Goal: Complete application form

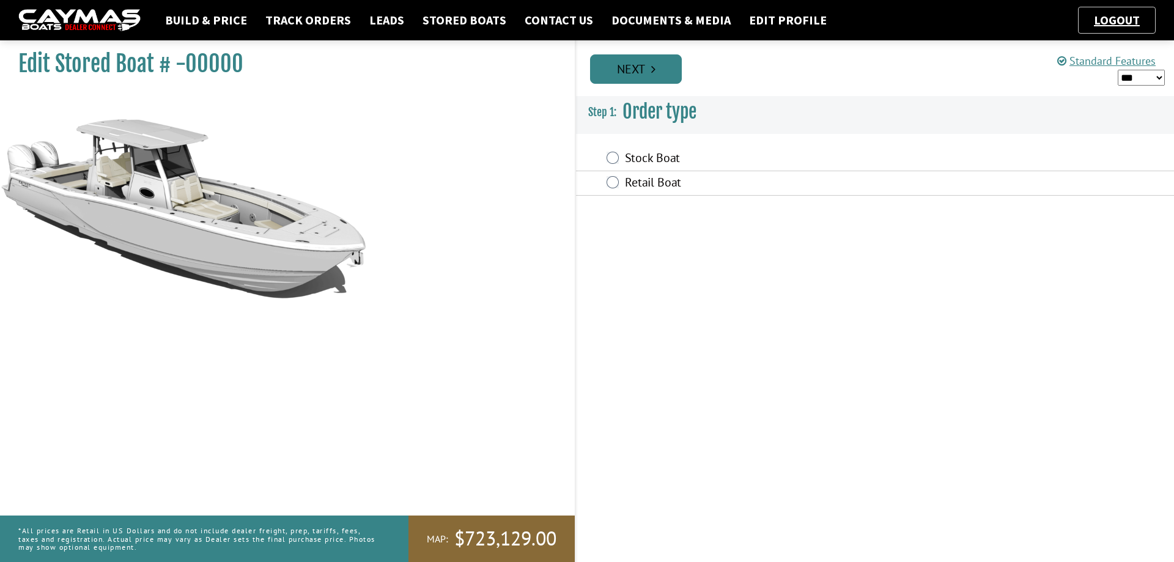
click at [629, 65] on link "Next" at bounding box center [636, 68] width 92 height 29
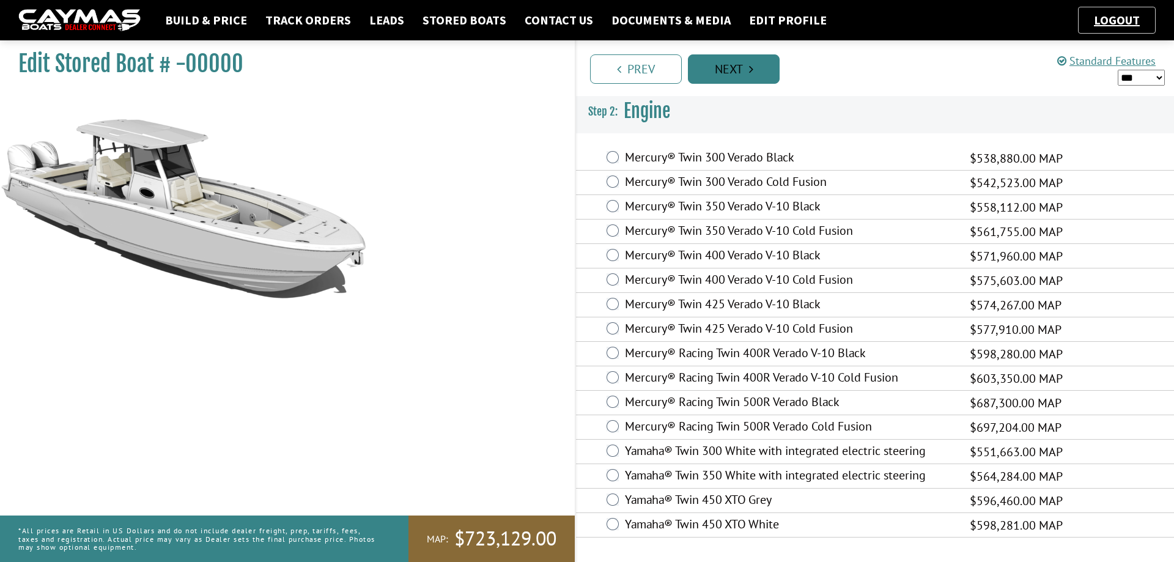
click at [770, 68] on link "Next" at bounding box center [734, 68] width 92 height 29
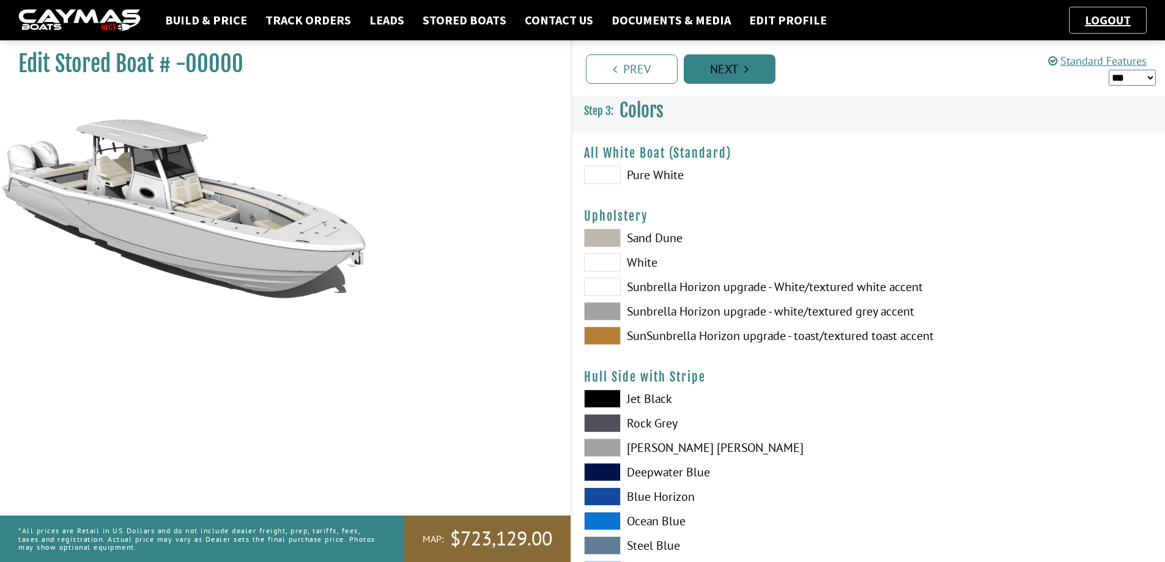
click at [749, 65] on link "Next" at bounding box center [730, 68] width 92 height 29
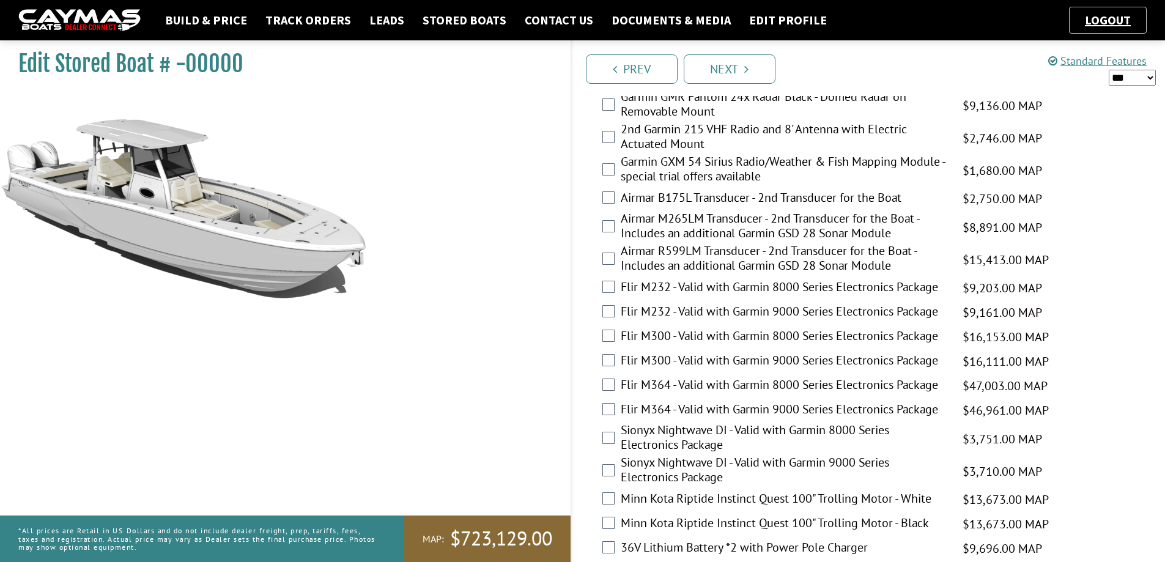
scroll to position [2033, 0]
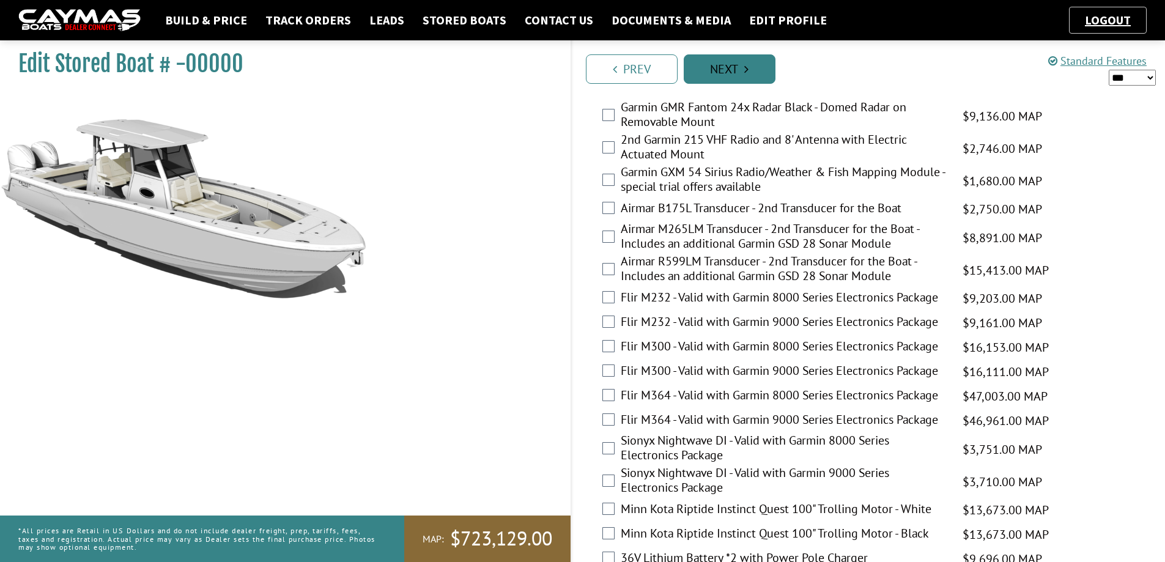
click at [756, 67] on link "Next" at bounding box center [730, 68] width 92 height 29
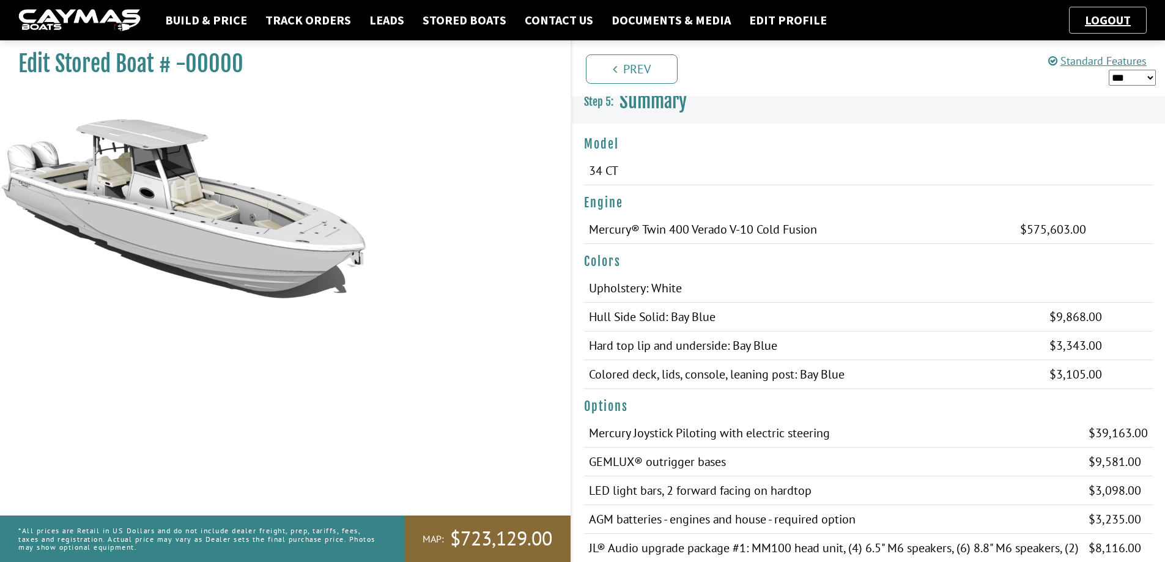
scroll to position [0, 0]
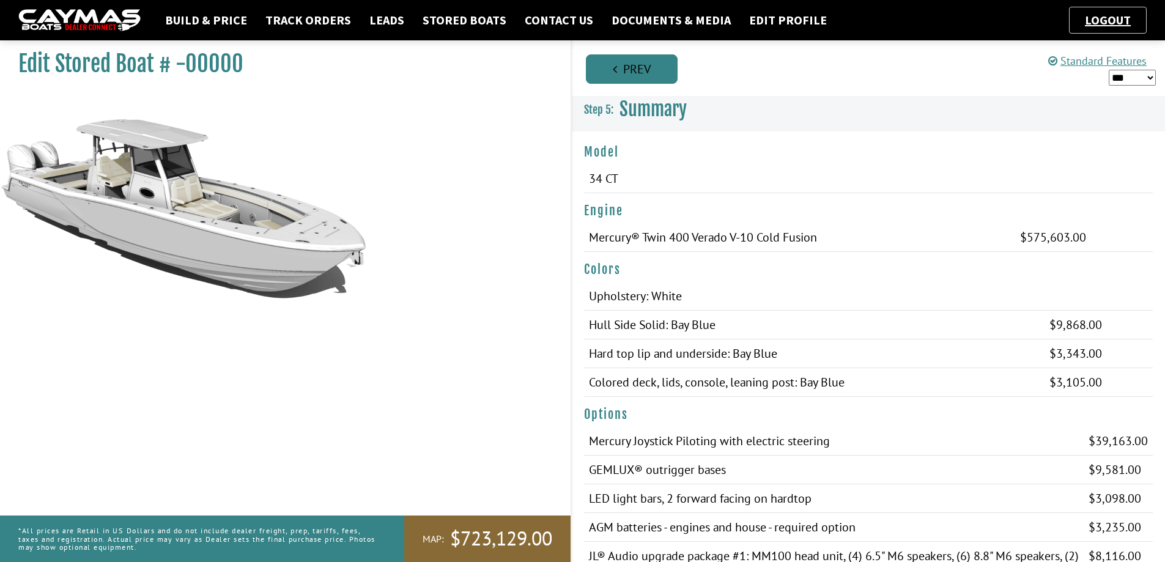
click at [670, 75] on link "Prev" at bounding box center [632, 68] width 92 height 29
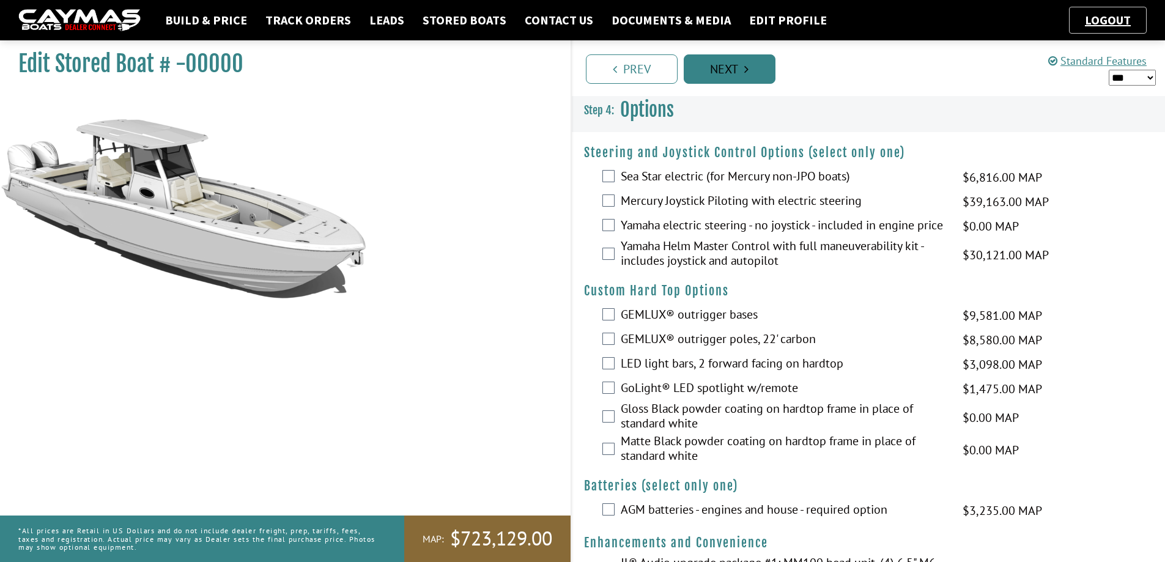
click at [706, 68] on link "Next" at bounding box center [730, 68] width 92 height 29
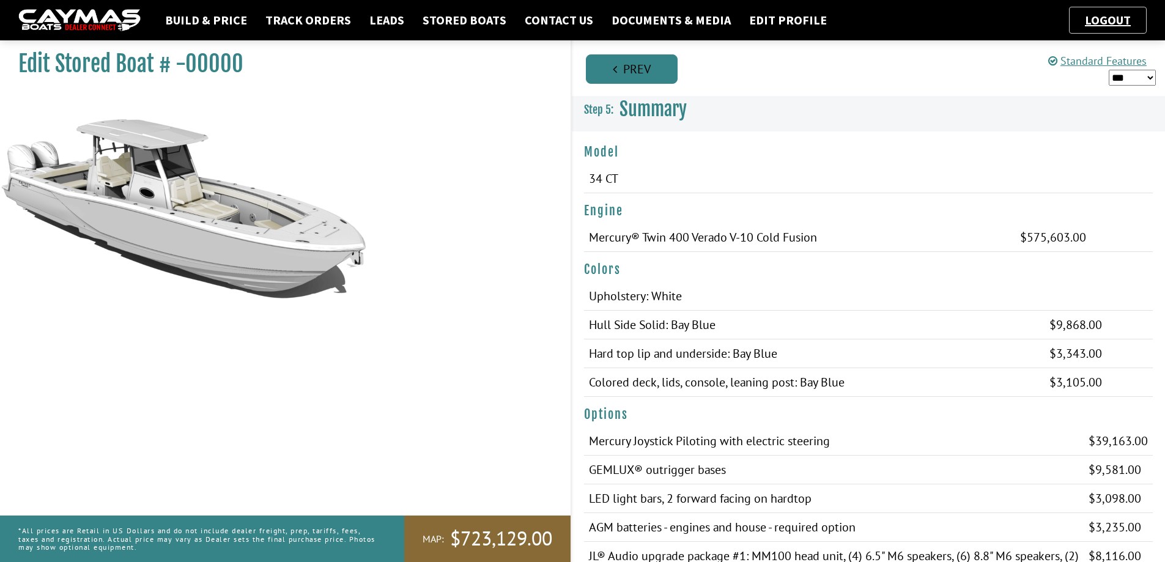
click at [661, 81] on link "Prev" at bounding box center [632, 68] width 92 height 29
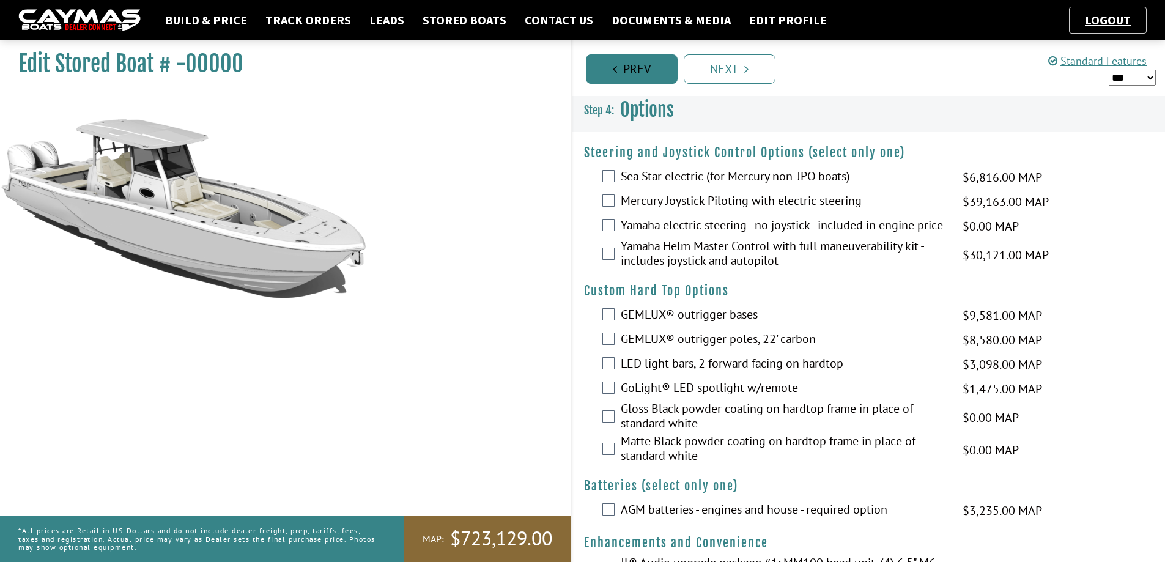
click at [602, 75] on link "Prev" at bounding box center [632, 68] width 92 height 29
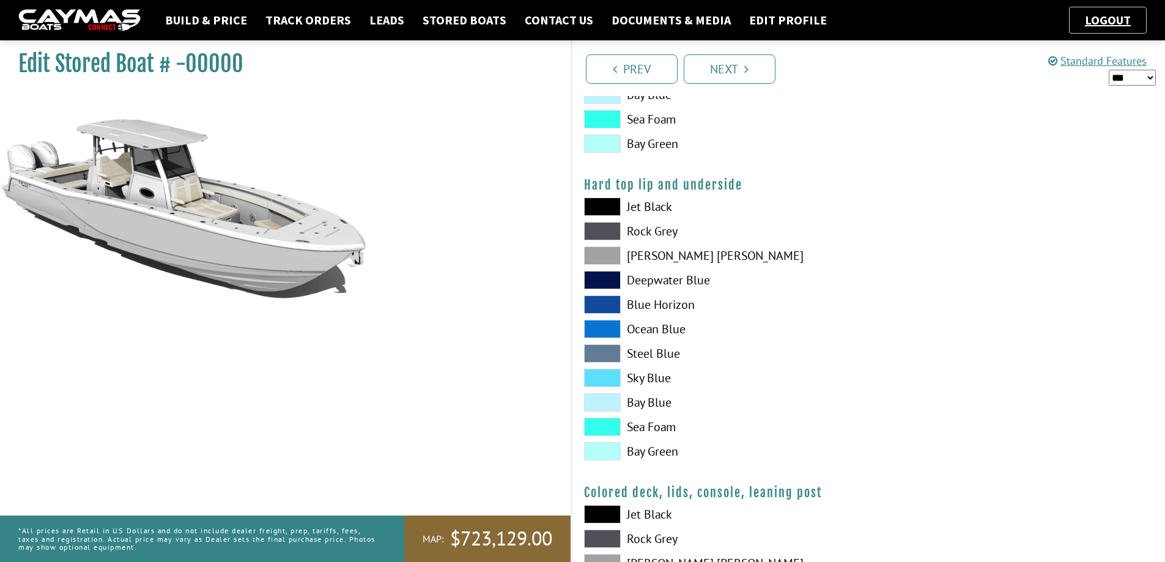
scroll to position [928, 0]
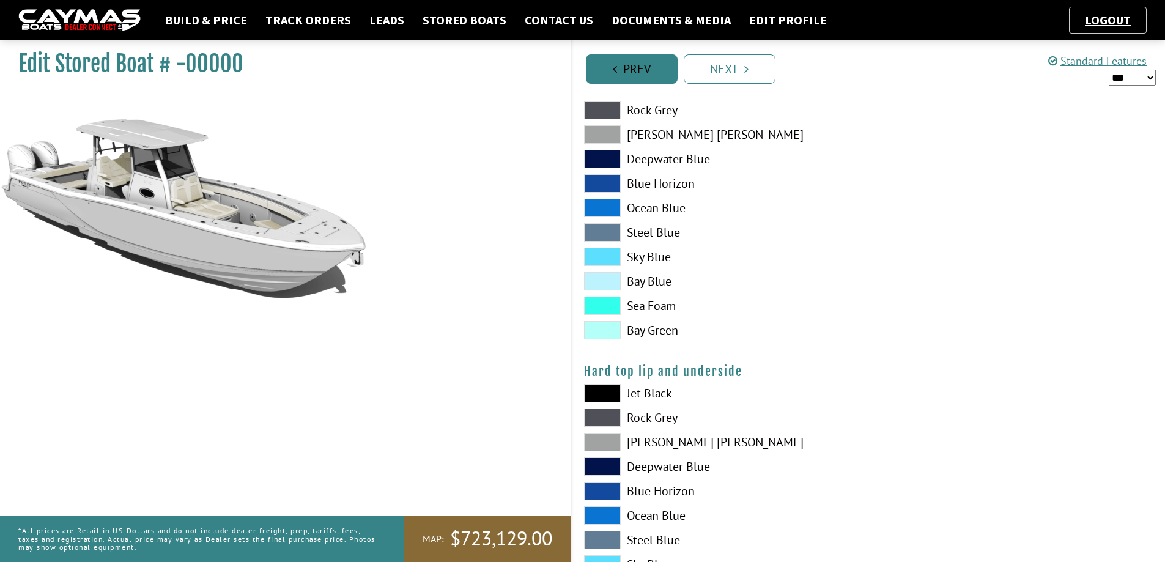
click at [645, 78] on link "Prev" at bounding box center [632, 68] width 92 height 29
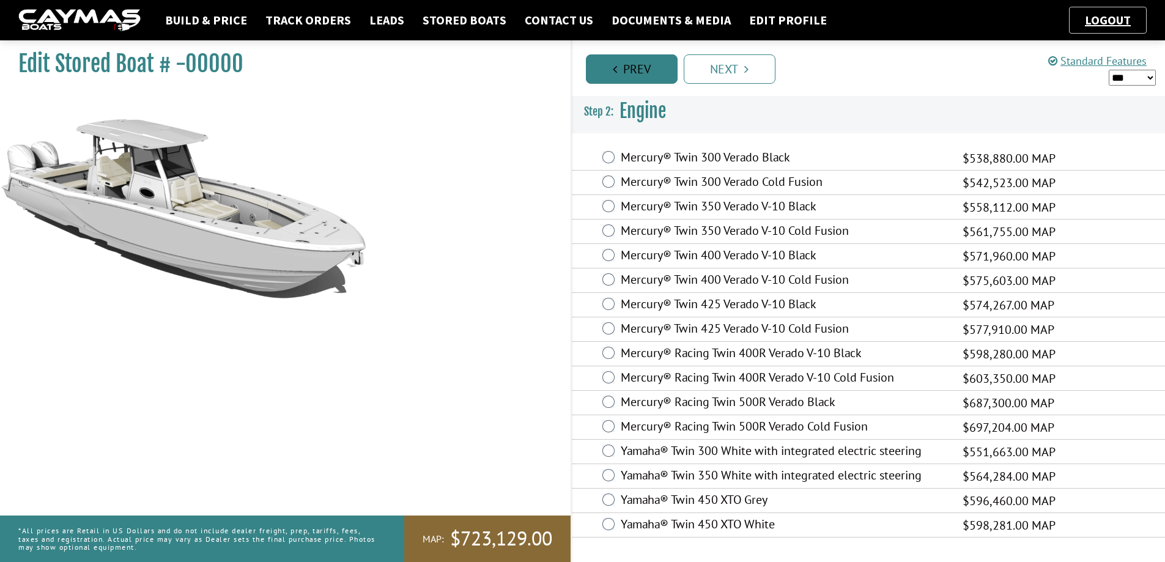
scroll to position [0, 0]
click at [653, 75] on link "Prev" at bounding box center [636, 68] width 92 height 29
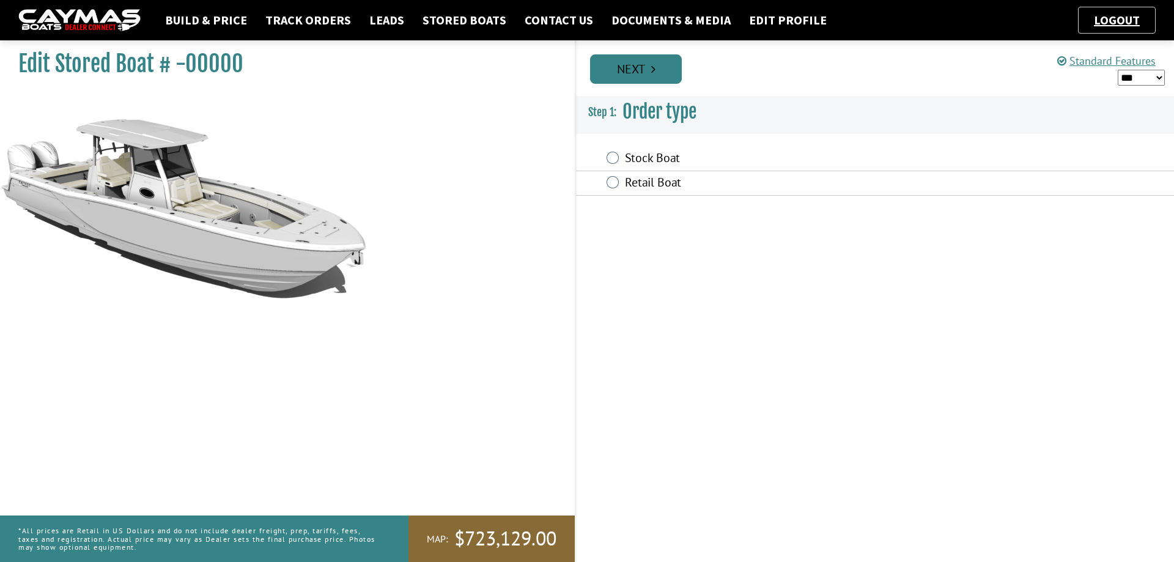
click at [674, 73] on link "Next" at bounding box center [636, 68] width 92 height 29
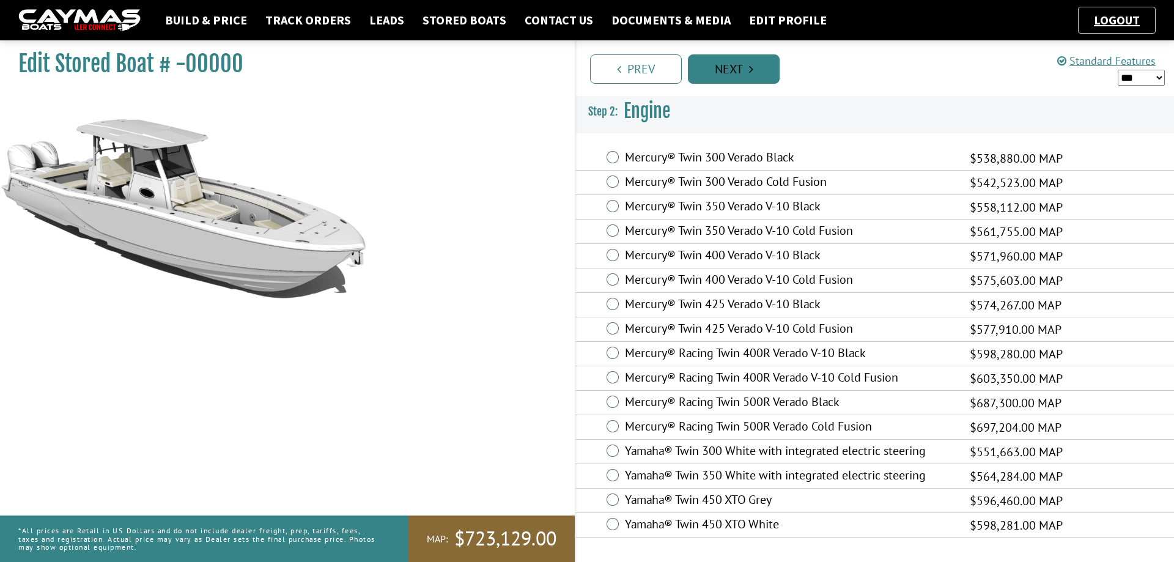
click at [712, 75] on link "Next" at bounding box center [734, 68] width 92 height 29
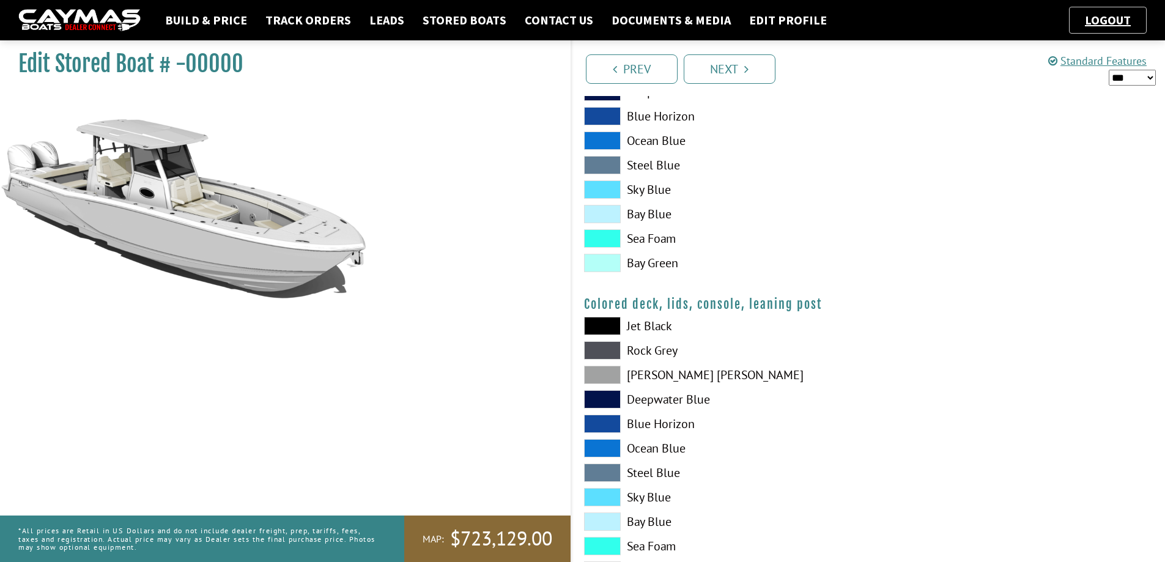
scroll to position [1356, 0]
